Goal: Communication & Community: Participate in discussion

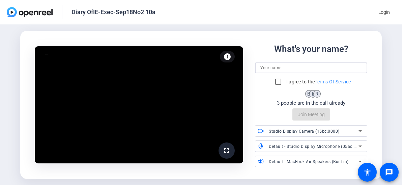
click at [297, 70] on input at bounding box center [310, 68] width 101 height 8
type input "[PERSON_NAME]"
click at [274, 83] on input "I agree to the Terms Of Service" at bounding box center [277, 81] width 13 height 13
checkbox input "true"
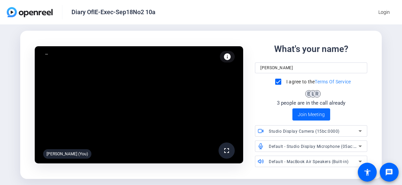
click at [313, 115] on span "Join Meeting" at bounding box center [311, 114] width 27 height 7
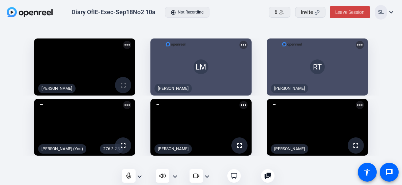
click at [241, 148] on mat-icon "fullscreen" at bounding box center [239, 145] width 8 height 8
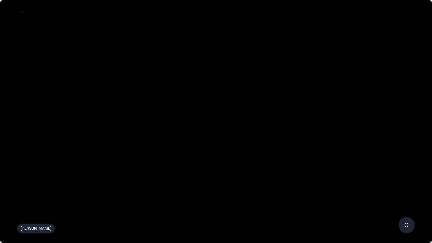
click at [402, 184] on mat-icon "fullscreen_exit" at bounding box center [406, 225] width 8 height 8
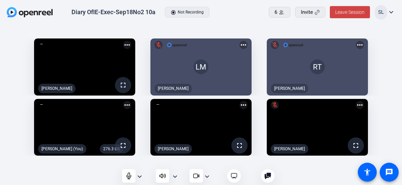
click at [173, 177] on mat-icon "expand_more" at bounding box center [175, 176] width 8 height 8
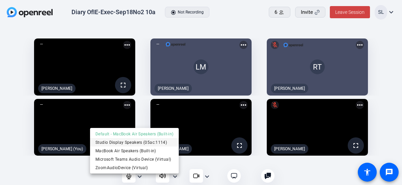
click at [136, 143] on span "Studio Display Speakers (05ac:1114)" at bounding box center [134, 142] width 78 height 8
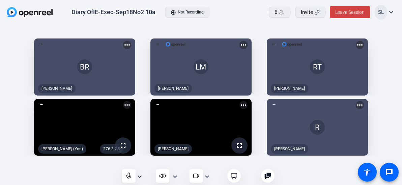
click at [242, 149] on mat-icon "fullscreen" at bounding box center [239, 145] width 8 height 8
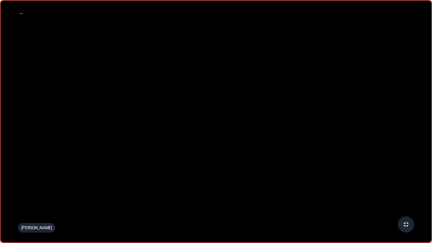
click at [150, 113] on video at bounding box center [216, 121] width 430 height 241
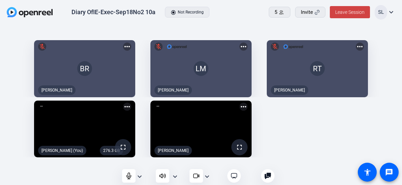
click at [243, 151] on mat-icon "fullscreen" at bounding box center [239, 147] width 8 height 8
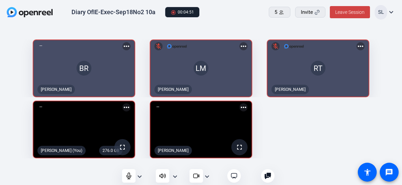
click at [243, 151] on mat-icon "fullscreen" at bounding box center [239, 147] width 8 height 8
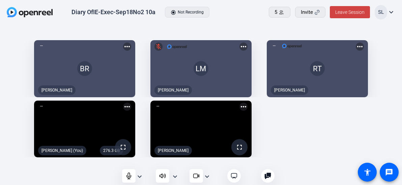
click at [270, 180] on div at bounding box center [267, 175] width 13 height 13
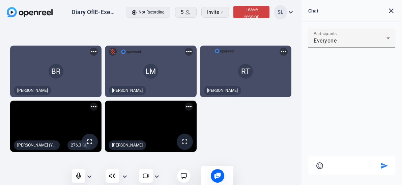
click at [331, 165] on textarea at bounding box center [351, 164] width 53 height 6
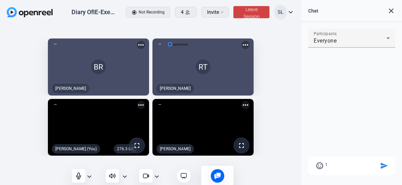
type textarea "1"
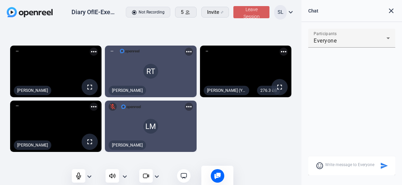
click at [256, 11] on span "Leave Session" at bounding box center [251, 13] width 16 height 12
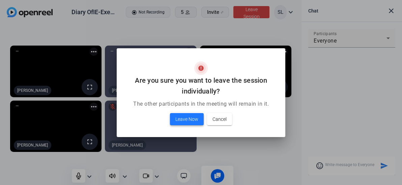
click at [190, 119] on span "Leave Now" at bounding box center [186, 119] width 23 height 8
